Goal: Task Accomplishment & Management: Use online tool/utility

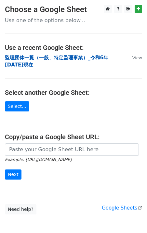
click at [62, 56] on strong "監理団体一覧（一般、特定監理事業）_令和6年[DATE]現在" at bounding box center [56, 61] width 103 height 13
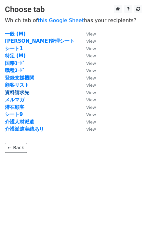
click at [23, 93] on strong "資料請求先" at bounding box center [17, 92] width 24 height 6
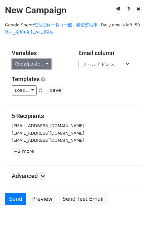
click at [31, 61] on link "Copy/paste..." at bounding box center [32, 64] width 40 height 10
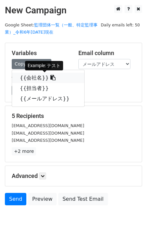
click at [34, 76] on link "{{会社名}}" at bounding box center [48, 78] width 72 height 10
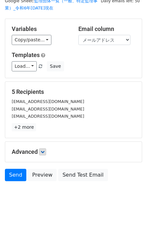
scroll to position [27, 0]
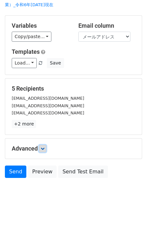
click at [45, 149] on icon at bounding box center [43, 148] width 4 height 4
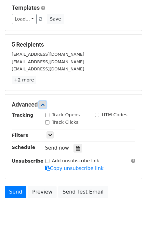
scroll to position [74, 0]
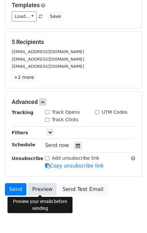
click at [45, 190] on link "Preview" at bounding box center [42, 189] width 29 height 12
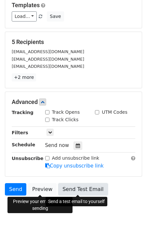
click at [86, 189] on link "Send Test Email" at bounding box center [82, 189] width 49 height 12
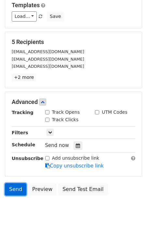
click at [15, 190] on link "Send" at bounding box center [15, 189] width 21 height 12
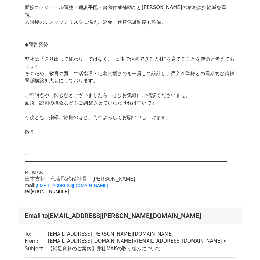
scroll to position [414, 0]
